Goal: Information Seeking & Learning: Learn about a topic

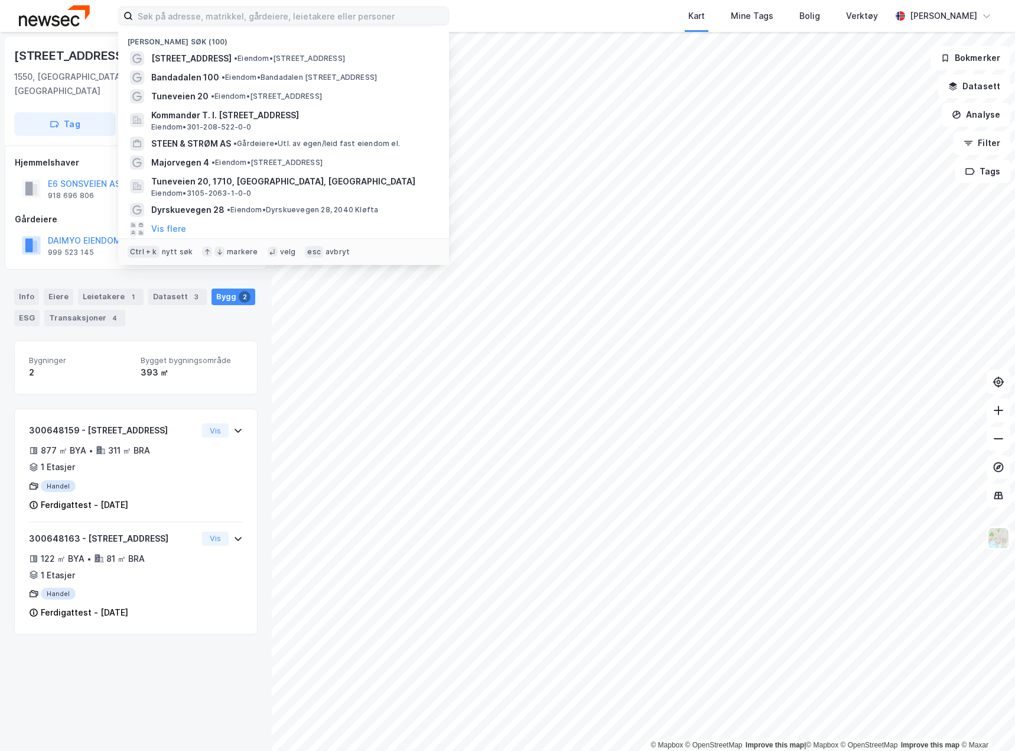
click at [194, 16] on input at bounding box center [291, 16] width 316 height 18
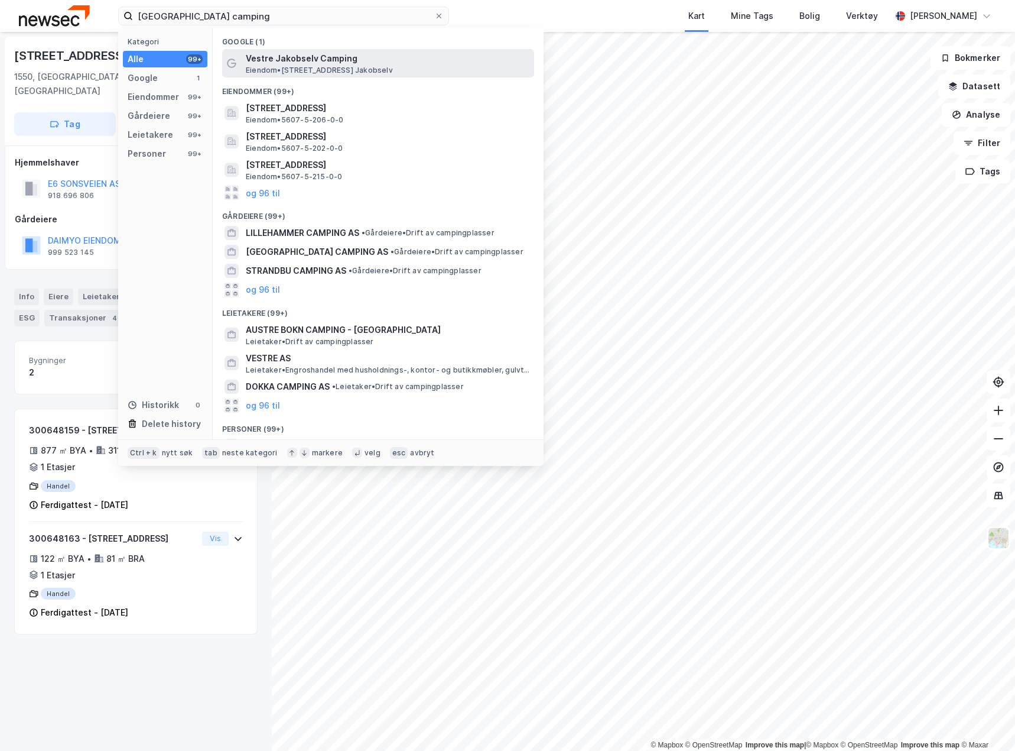
type input "[GEOGRAPHIC_DATA] camping"
click at [304, 59] on span "Vestre Jakobselv Camping" at bounding box center [388, 58] width 284 height 14
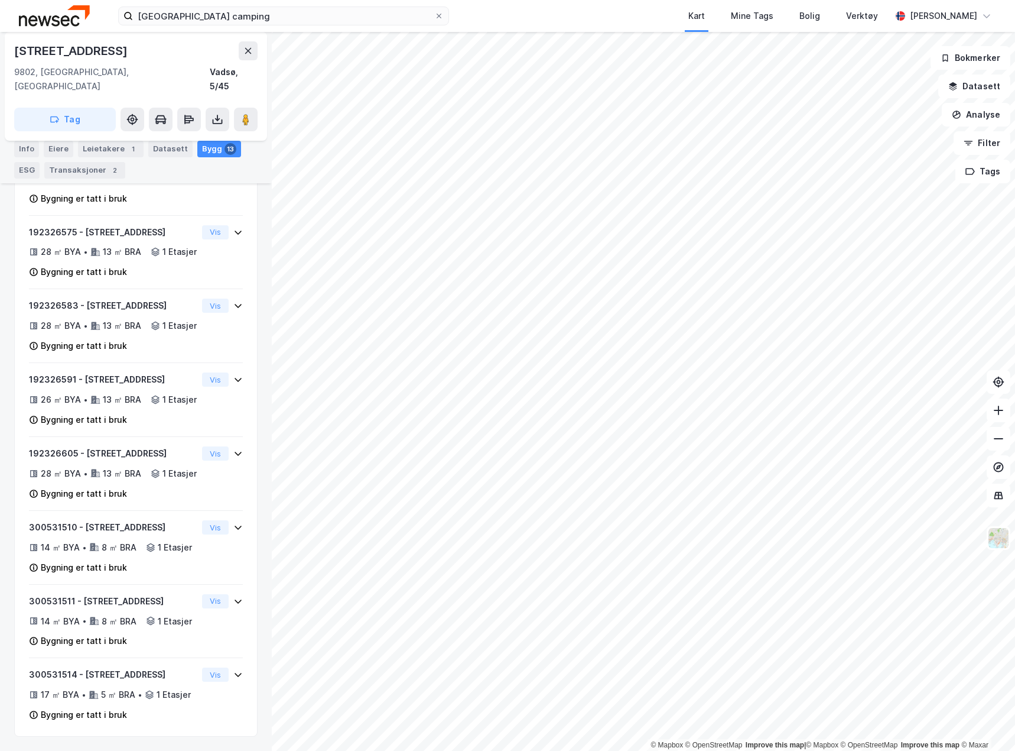
scroll to position [896, 0]
click at [1003, 380] on icon at bounding box center [998, 381] width 9 height 9
click at [1006, 466] on button at bounding box center [999, 467] width 24 height 24
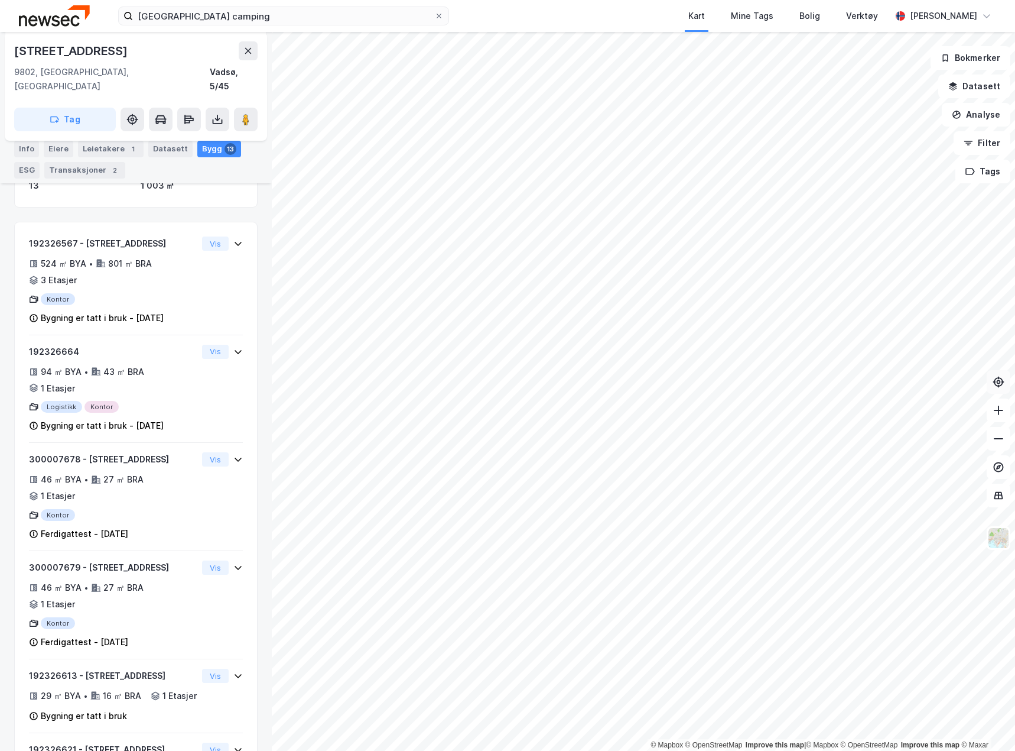
scroll to position [0, 0]
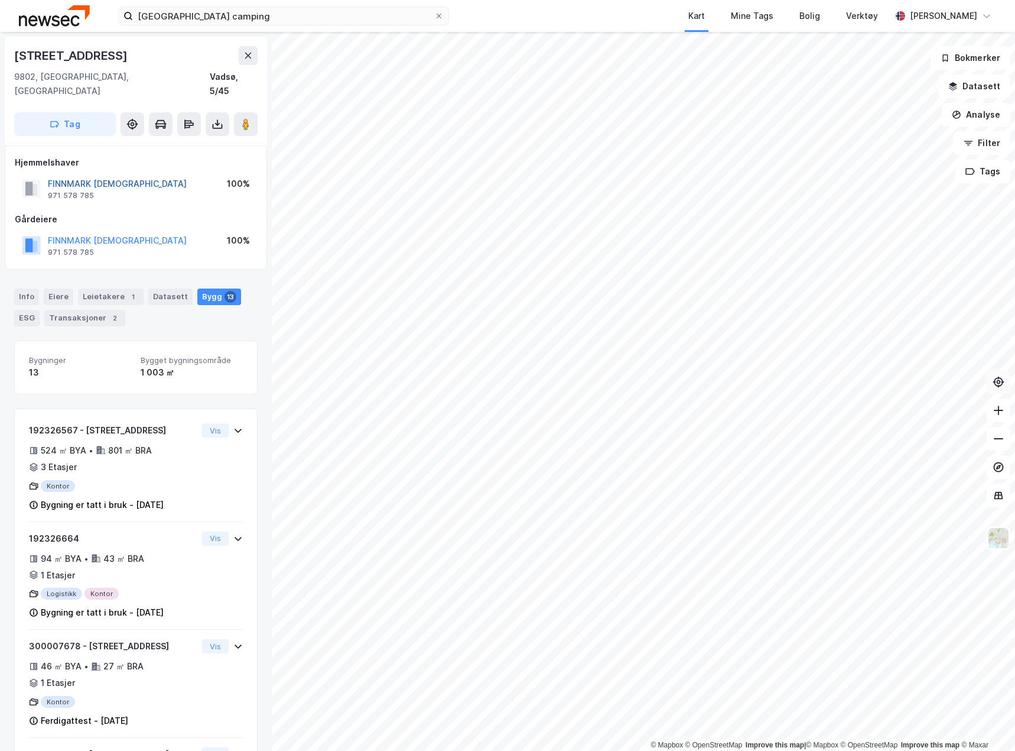
click at [0, 0] on button "FINNMARK [DEMOGRAPHIC_DATA]" at bounding box center [0, 0] width 0 height 0
click at [81, 310] on div "Transaksjoner 2" at bounding box center [84, 318] width 81 height 17
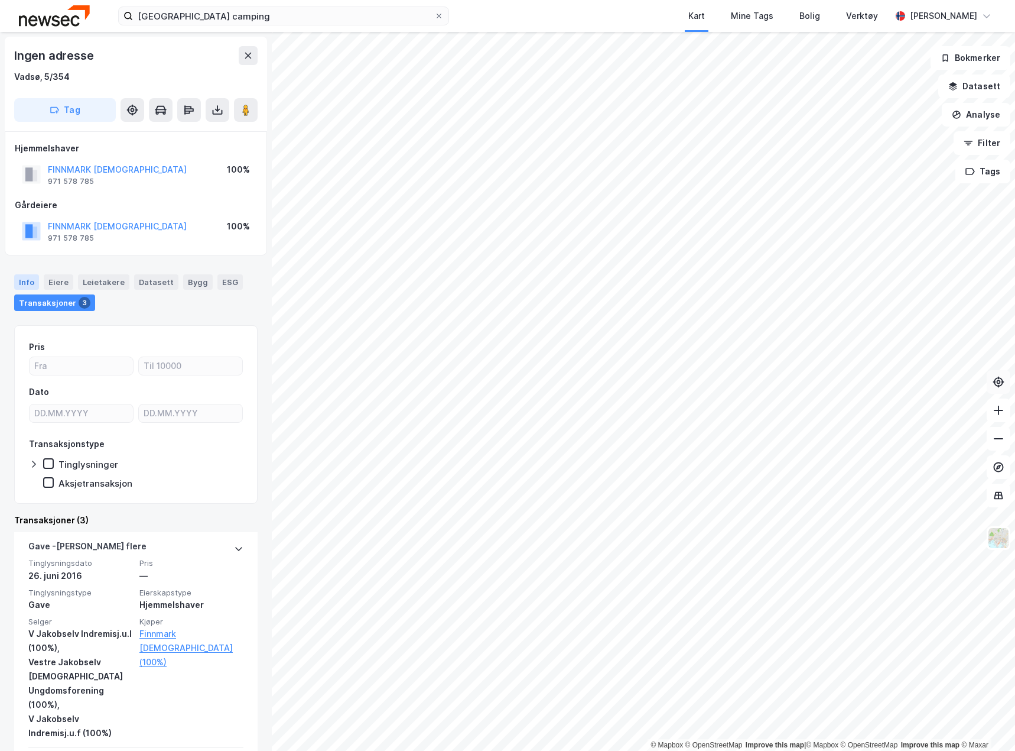
click at [37, 281] on div "Info" at bounding box center [26, 281] width 25 height 15
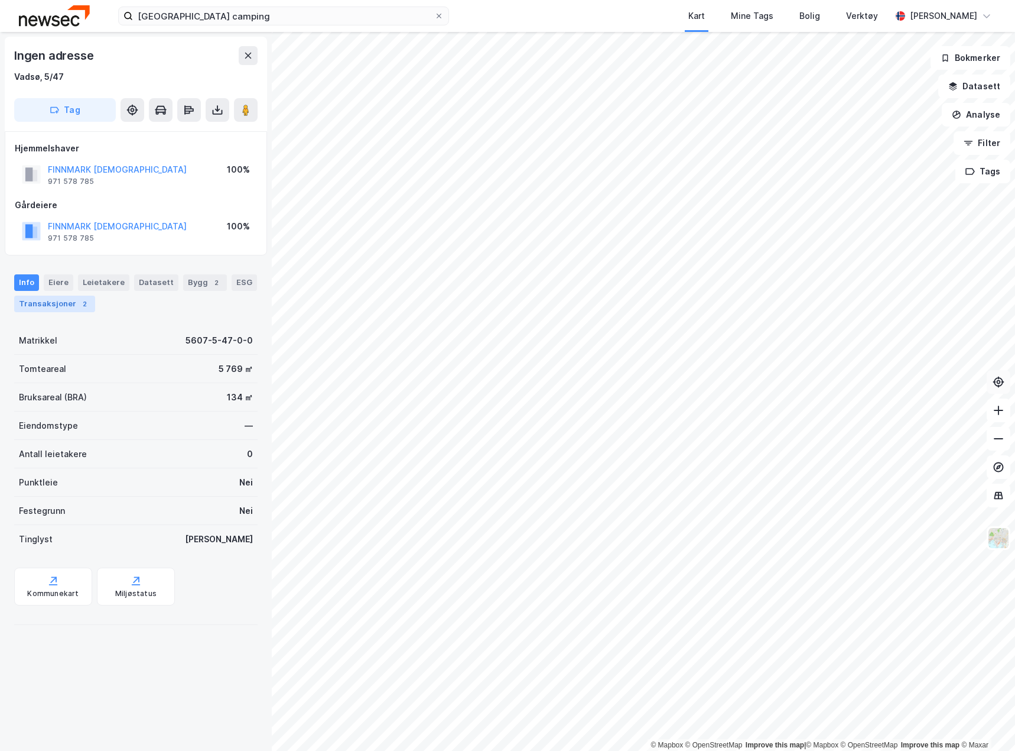
click at [63, 303] on div "Transaksjoner 2" at bounding box center [54, 303] width 81 height 17
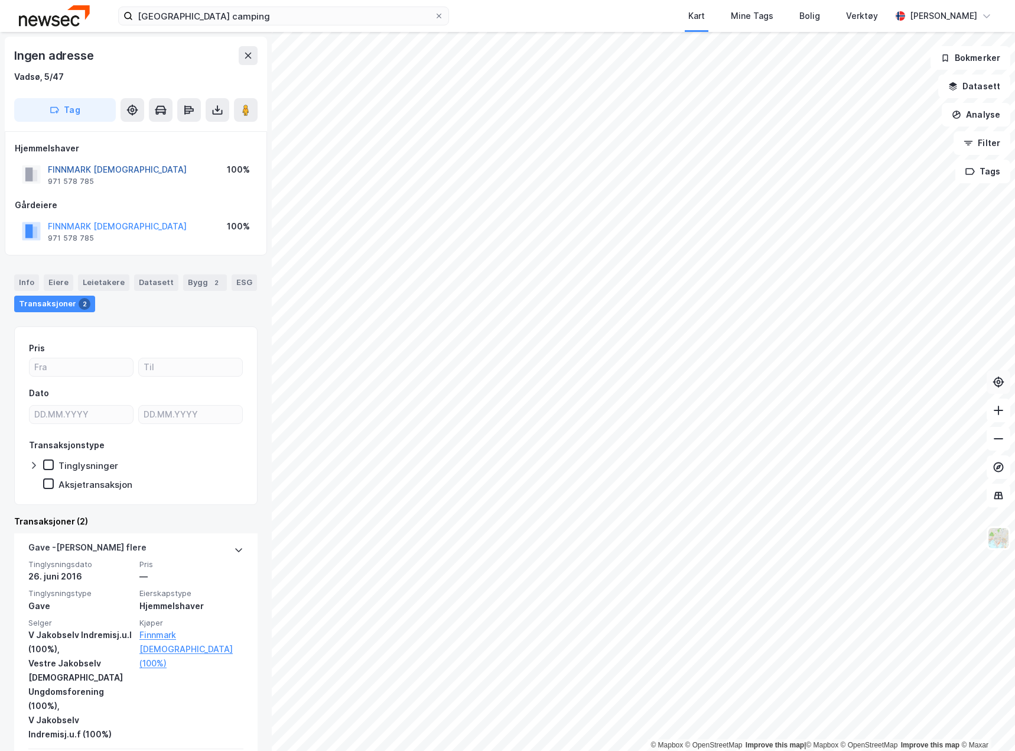
click at [0, 0] on button "FINNMARK [DEMOGRAPHIC_DATA]" at bounding box center [0, 0] width 0 height 0
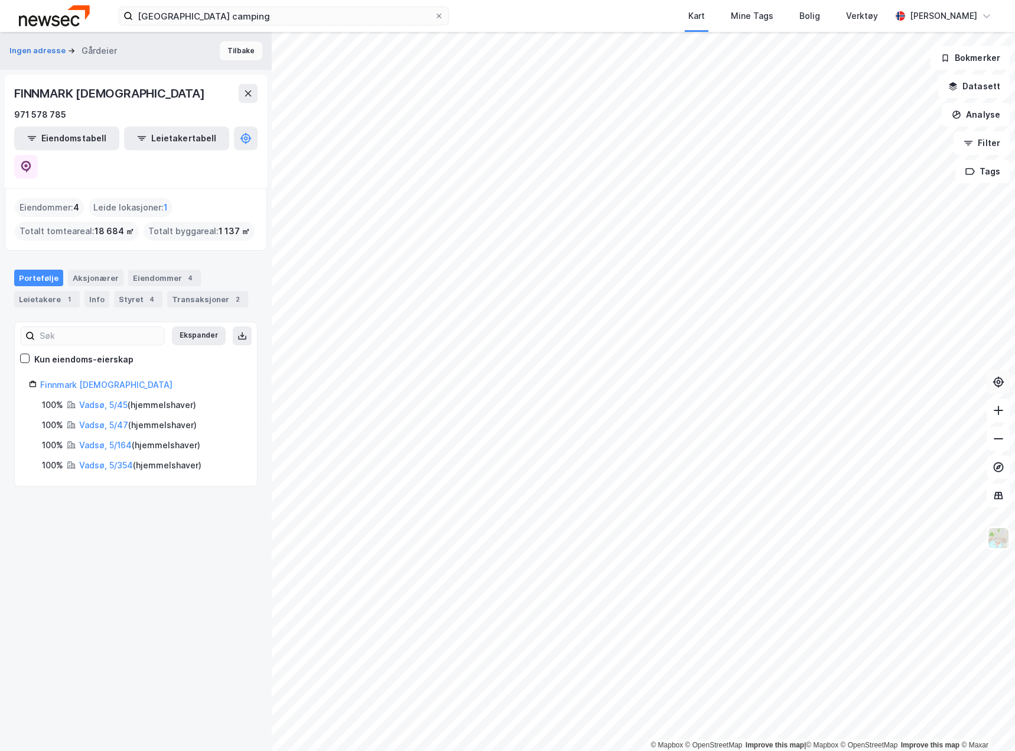
click at [246, 51] on button "Tilbake" at bounding box center [241, 50] width 43 height 19
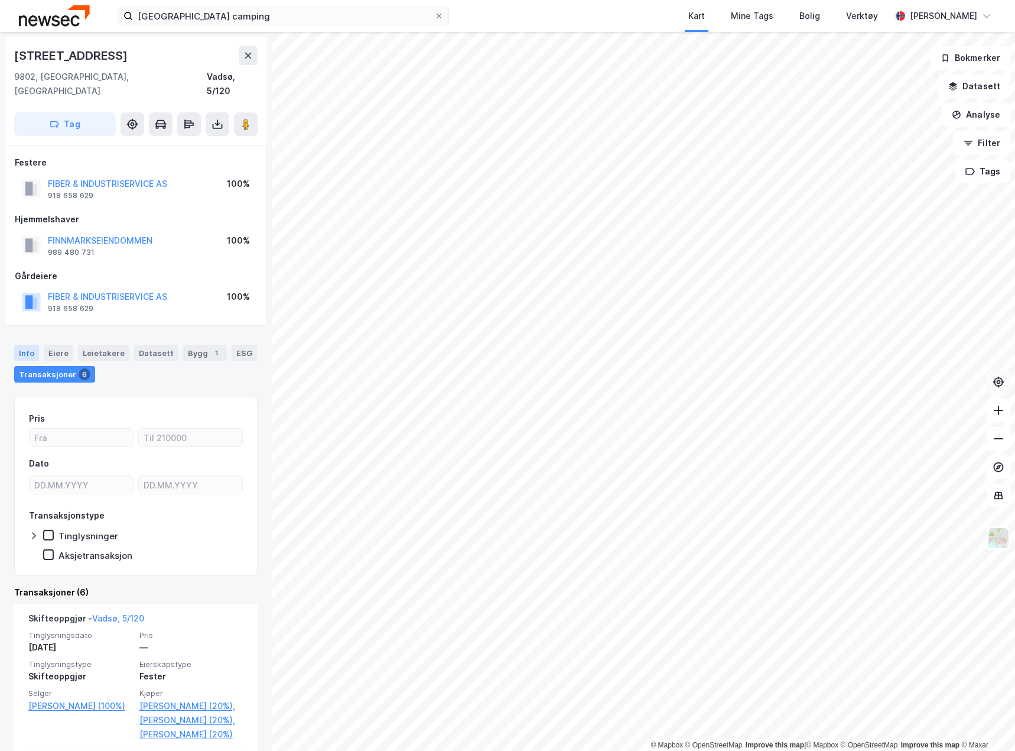
click at [22, 345] on div "Info" at bounding box center [26, 353] width 25 height 17
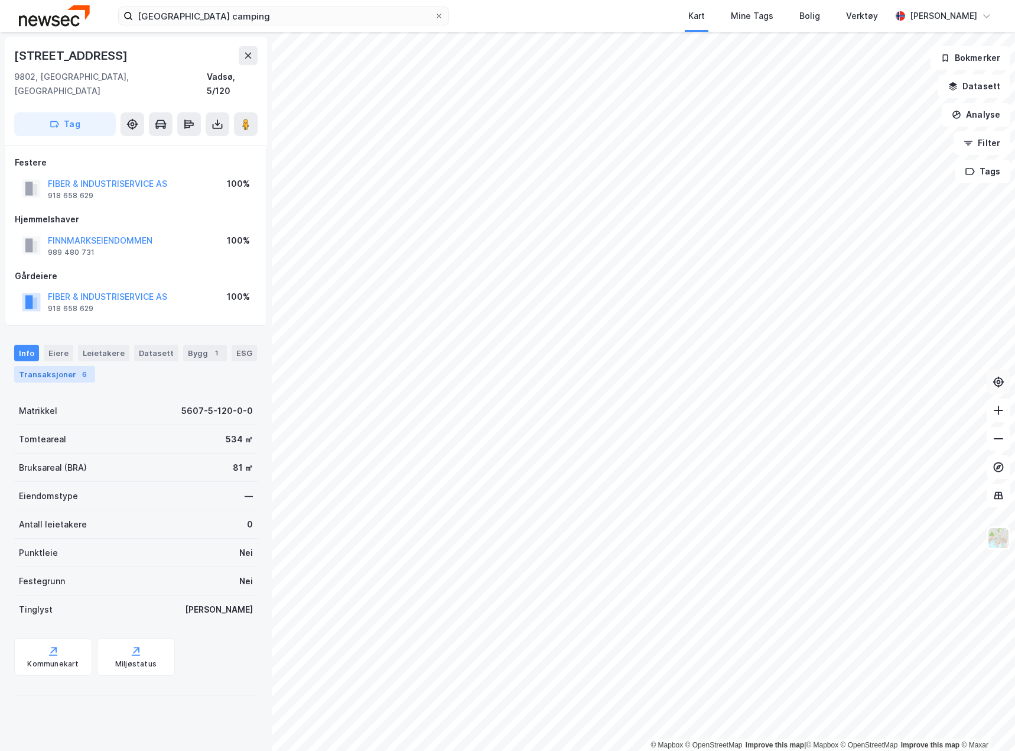
click at [46, 366] on div "Transaksjoner 6" at bounding box center [54, 374] width 81 height 17
